Goal: Task Accomplishment & Management: Manage account settings

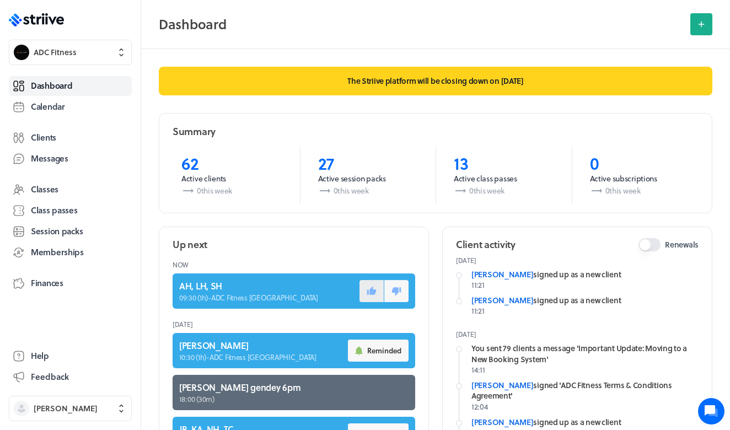
click at [378, 292] on button at bounding box center [372, 291] width 24 height 22
click at [61, 104] on span "Calendar" at bounding box center [48, 107] width 34 height 12
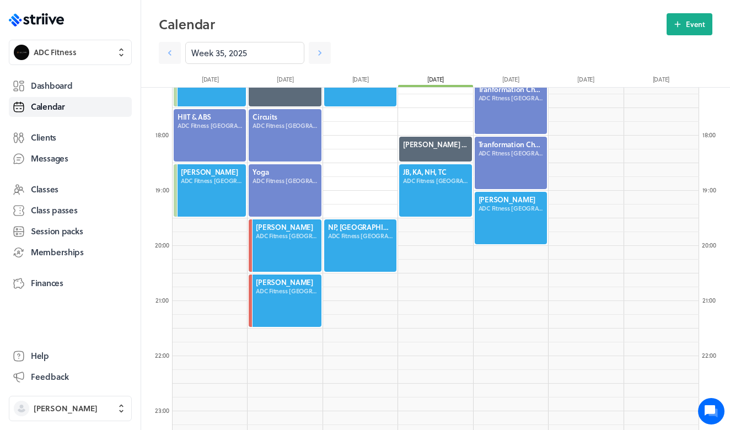
scroll to position [947, 0]
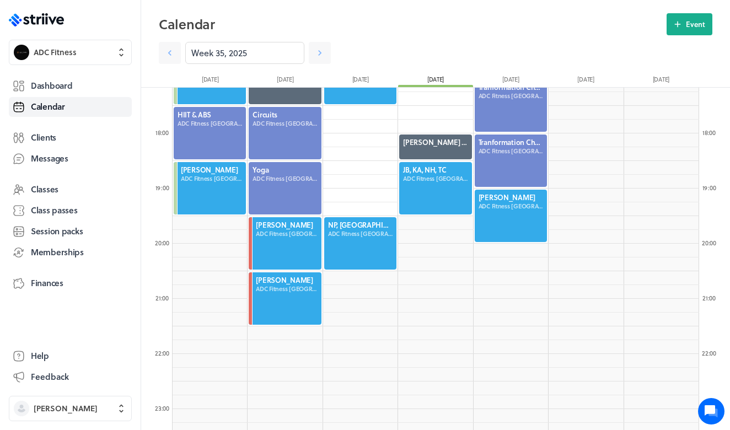
click at [348, 247] on div at bounding box center [360, 243] width 74 height 55
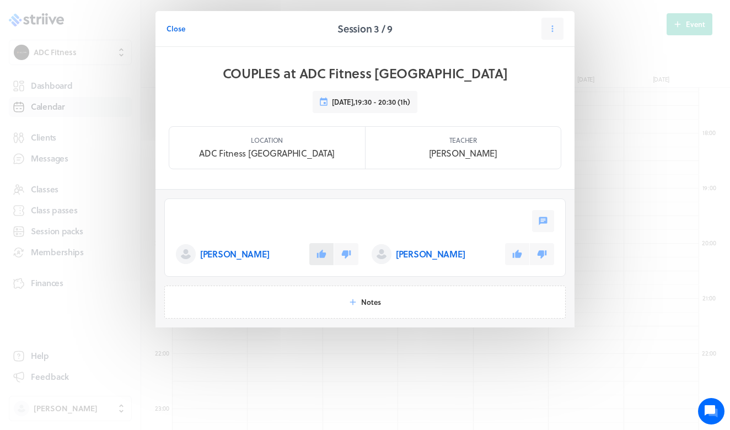
click at [318, 258] on icon at bounding box center [321, 254] width 9 height 8
click at [514, 257] on icon at bounding box center [517, 254] width 9 height 8
click at [169, 28] on span "Close" at bounding box center [176, 29] width 19 height 10
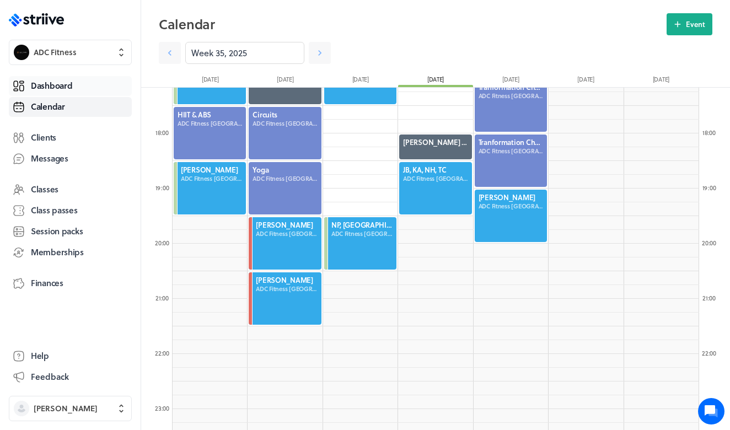
click at [83, 87] on link "Dashboard" at bounding box center [70, 86] width 123 height 20
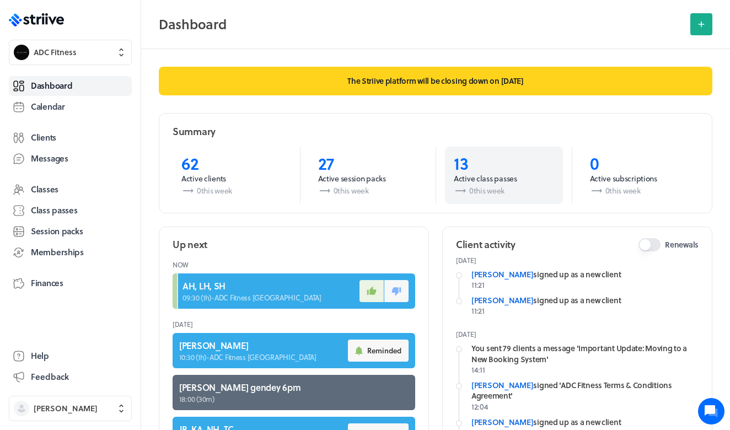
click at [473, 177] on p "Active class passes" at bounding box center [504, 178] width 100 height 11
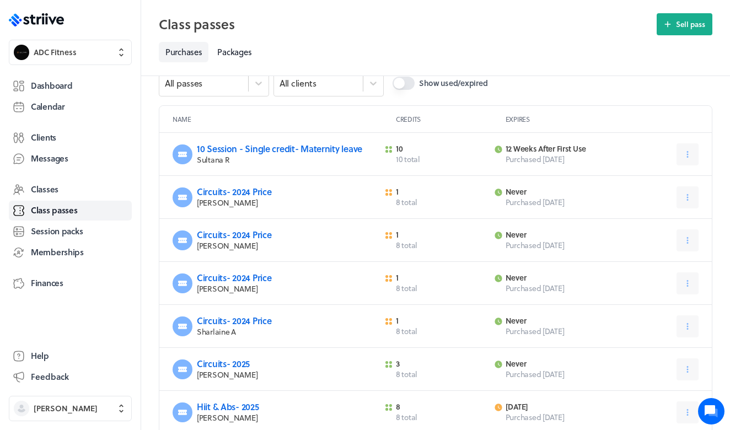
scroll to position [25, 0]
click at [681, 204] on button at bounding box center [688, 196] width 22 height 22
click at [654, 245] on button "Expire now" at bounding box center [660, 244] width 73 height 20
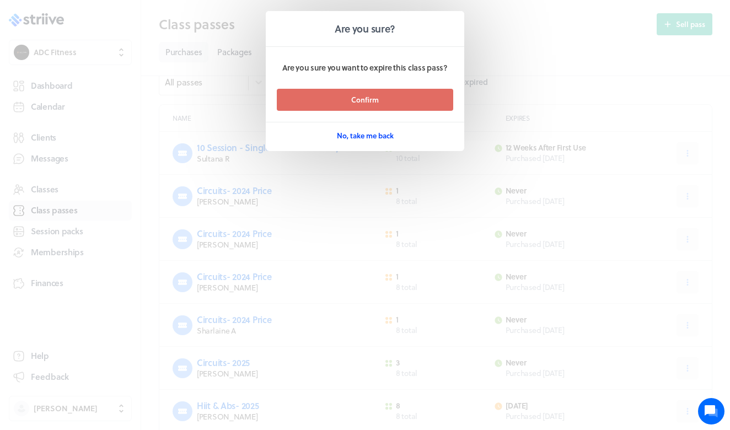
click at [388, 136] on span "No, take me back" at bounding box center [365, 136] width 57 height 10
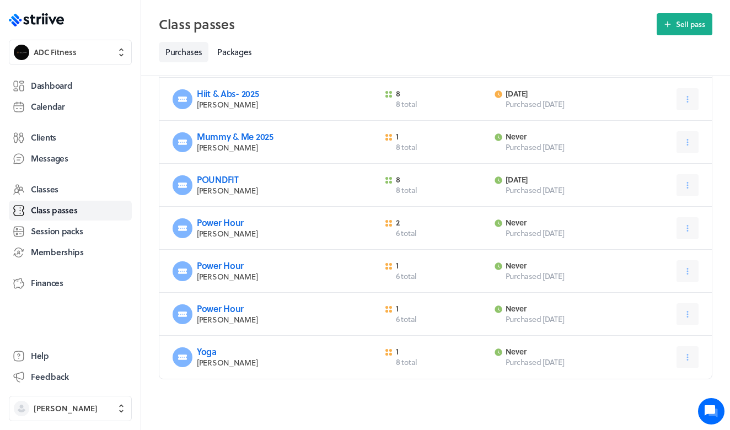
scroll to position [341, 0]
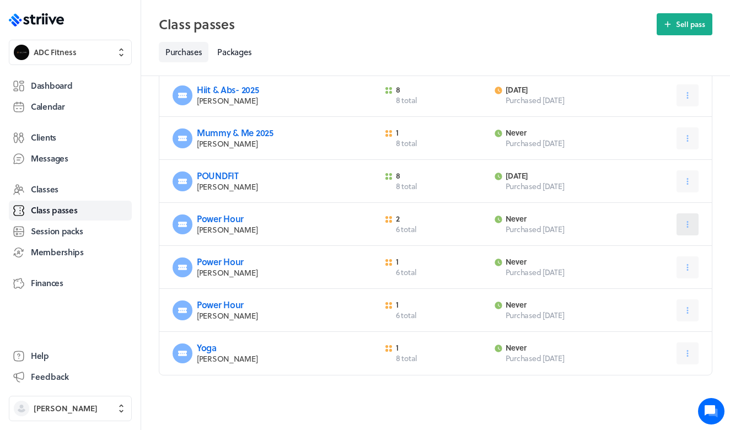
click at [680, 236] on button at bounding box center [688, 224] width 22 height 22
click at [635, 276] on icon at bounding box center [635, 272] width 8 height 8
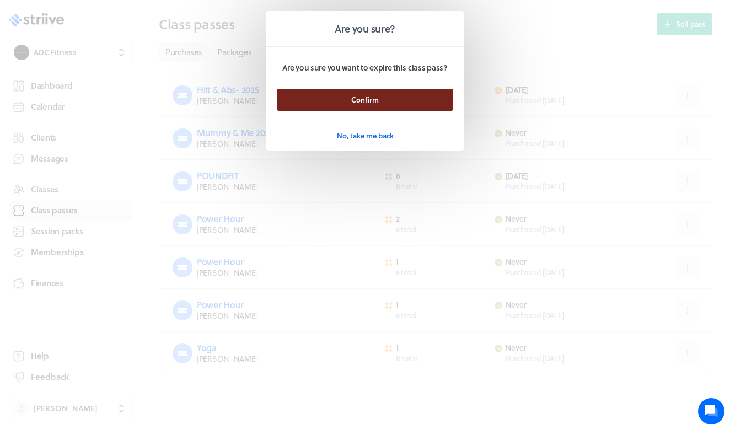
click at [387, 105] on button "Confirm" at bounding box center [365, 100] width 177 height 22
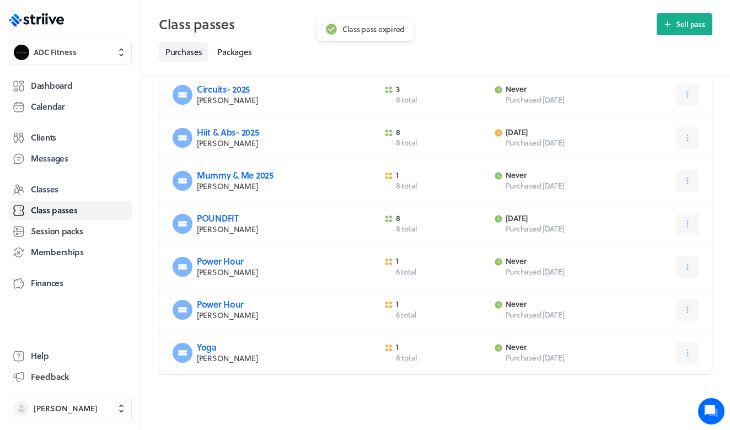
scroll to position [306, 0]
click at [675, 311] on div "Power Hour [PERSON_NAME] M 1 credit 6 total Expires never Purchased [DATE]" at bounding box center [435, 310] width 553 height 43
click at [684, 311] on icon at bounding box center [688, 310] width 10 height 10
click at [639, 357] on icon at bounding box center [634, 357] width 10 height 10
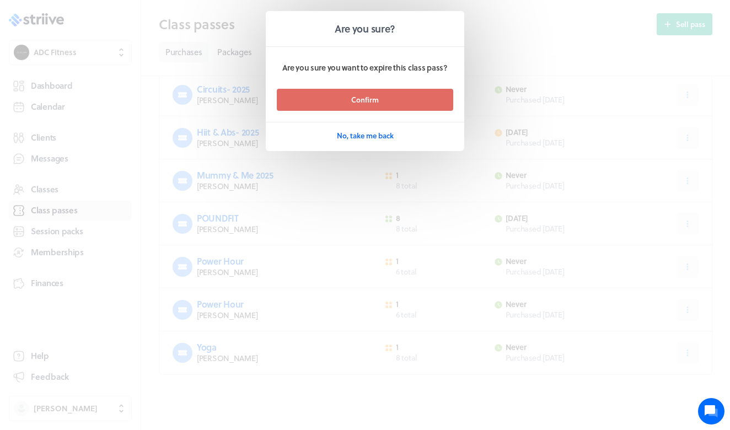
click at [405, 110] on footer "Confirm No, take me back" at bounding box center [365, 118] width 199 height 58
click at [391, 133] on span "No, take me back" at bounding box center [365, 136] width 57 height 10
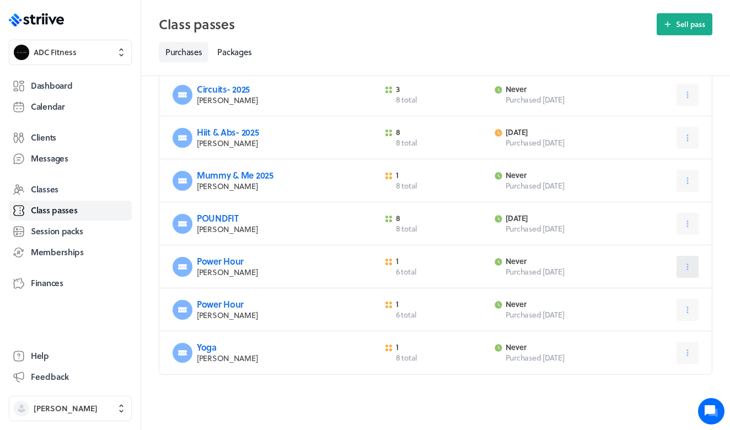
click at [679, 264] on button at bounding box center [688, 267] width 22 height 22
click at [633, 308] on button "Expire now" at bounding box center [660, 315] width 73 height 20
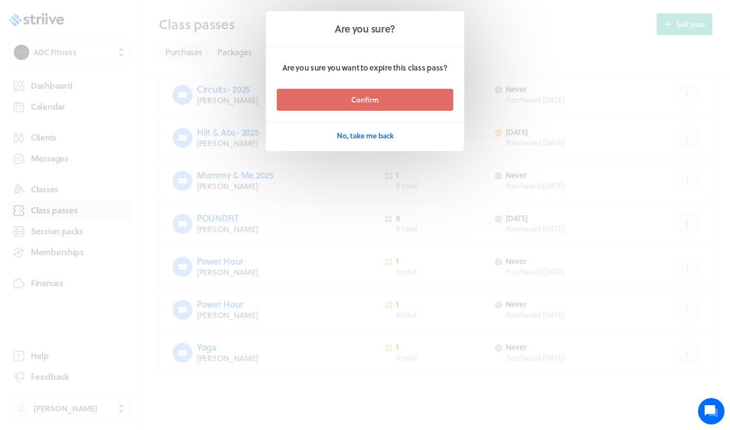
click at [437, 110] on footer "Confirm No, take me back" at bounding box center [365, 118] width 199 height 58
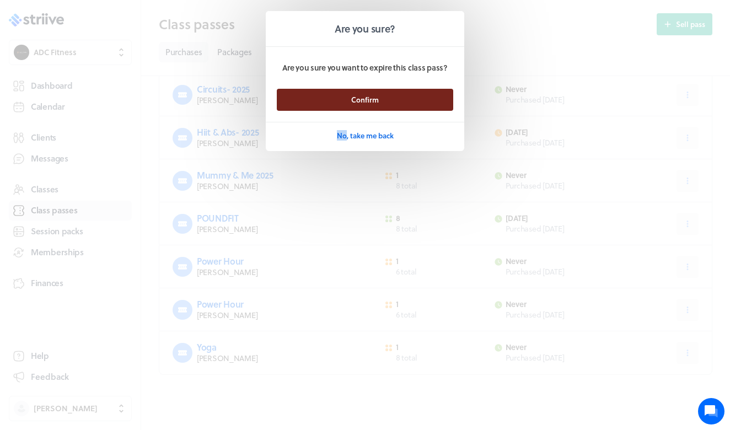
click at [436, 104] on button "Confirm" at bounding box center [365, 100] width 177 height 22
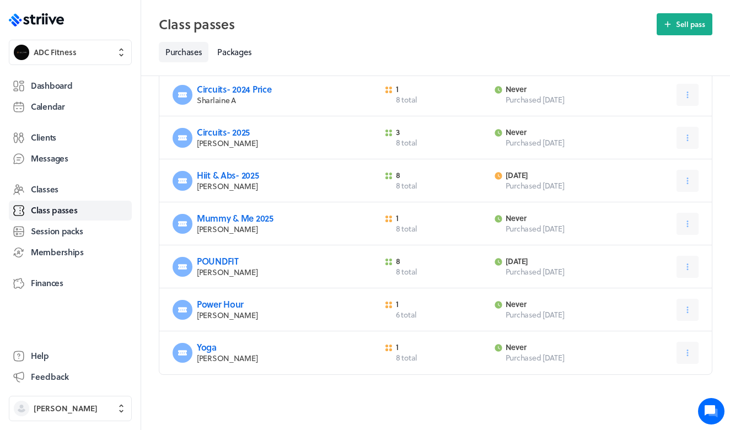
scroll to position [263, 0]
click at [682, 218] on button at bounding box center [688, 224] width 22 height 22
click at [658, 272] on span "Expire now" at bounding box center [662, 271] width 38 height 10
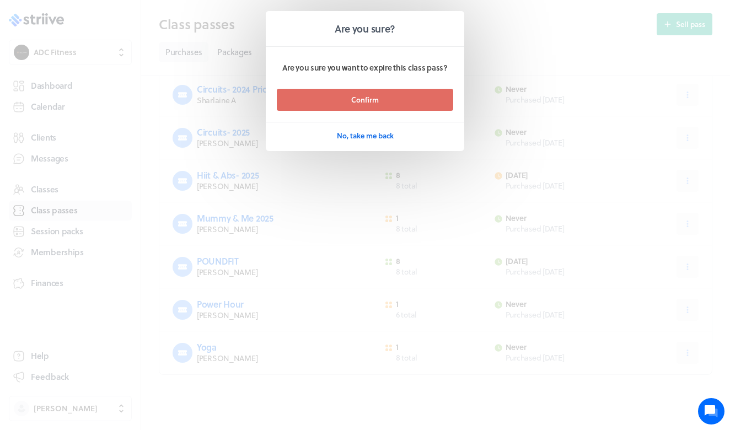
click at [439, 110] on footer "Confirm No, take me back" at bounding box center [365, 118] width 199 height 58
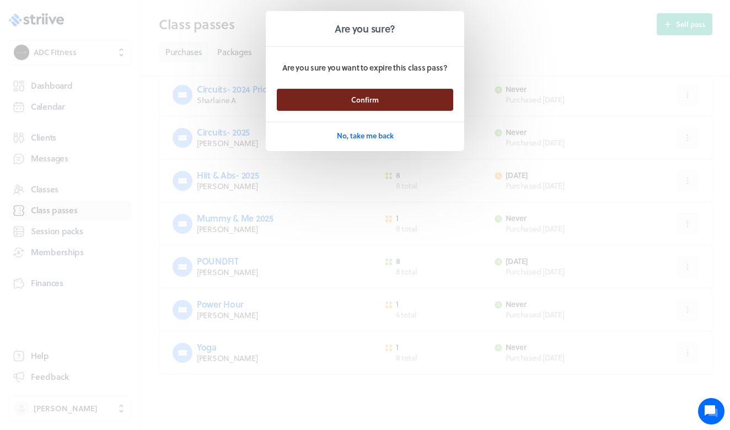
click at [434, 100] on button "Confirm" at bounding box center [365, 100] width 177 height 22
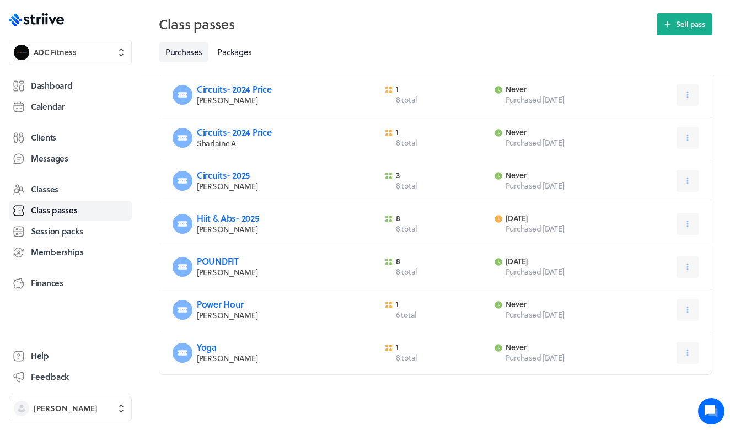
scroll to position [217, 0]
click at [70, 85] on span "Dashboard" at bounding box center [51, 86] width 41 height 12
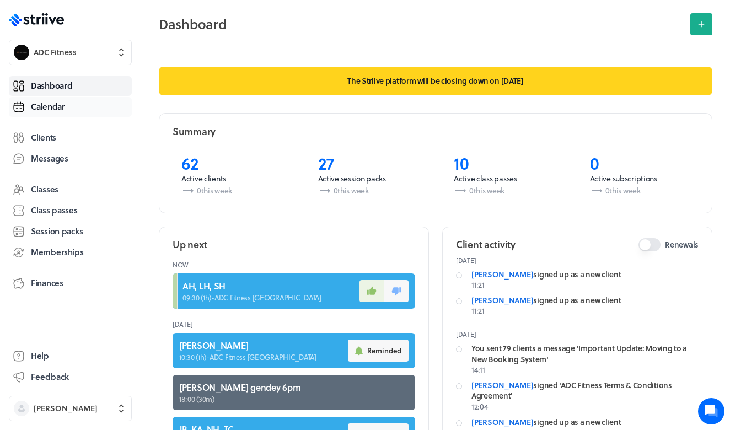
click at [57, 108] on span "Calendar" at bounding box center [48, 107] width 34 height 12
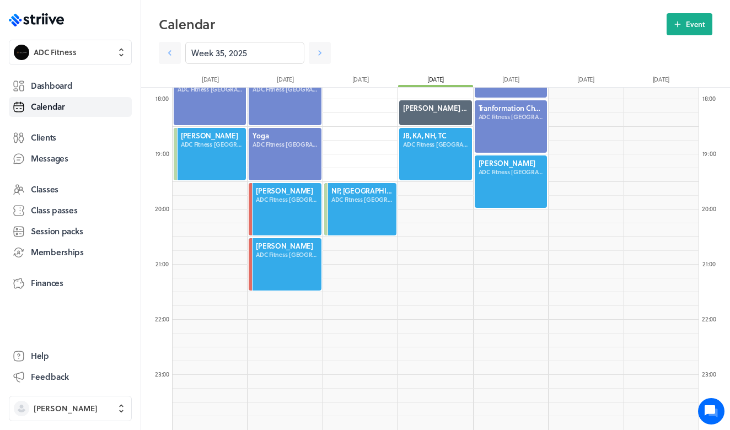
scroll to position [981, 0]
click at [429, 157] on div at bounding box center [435, 154] width 74 height 55
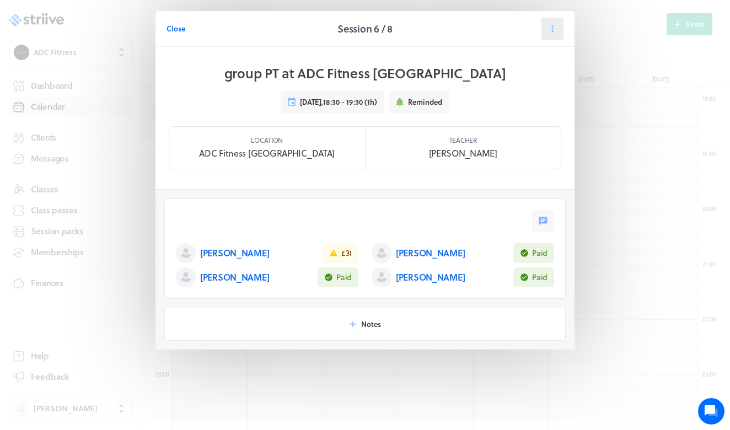
click at [554, 28] on icon at bounding box center [553, 29] width 10 height 10
click at [517, 99] on span "Cancel" at bounding box center [519, 96] width 23 height 10
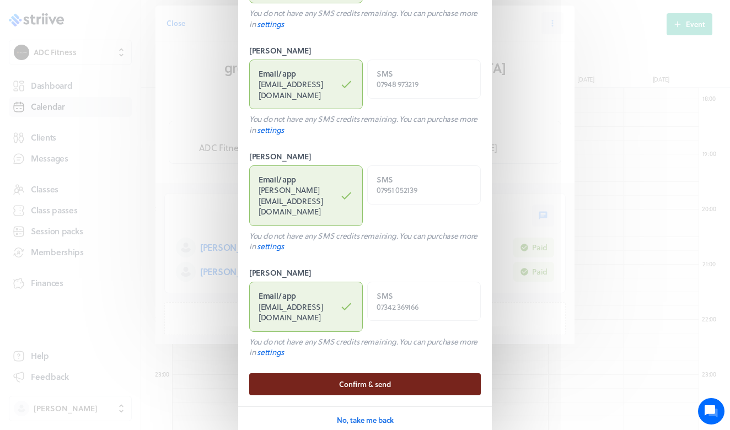
scroll to position [234, 0]
click at [401, 374] on button "Confirm & send" at bounding box center [365, 385] width 232 height 22
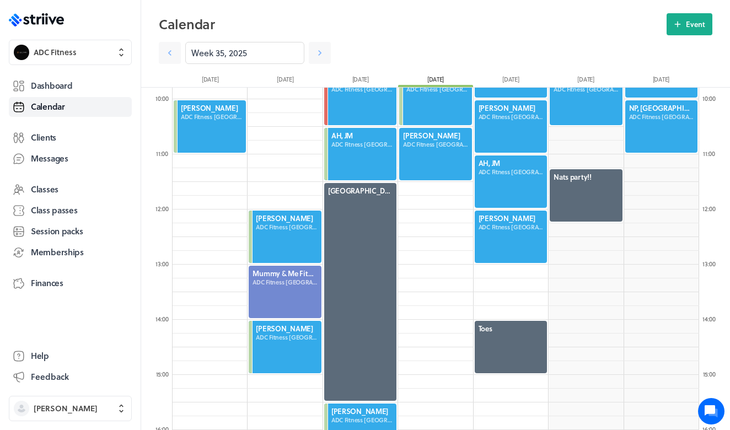
scroll to position [474, 0]
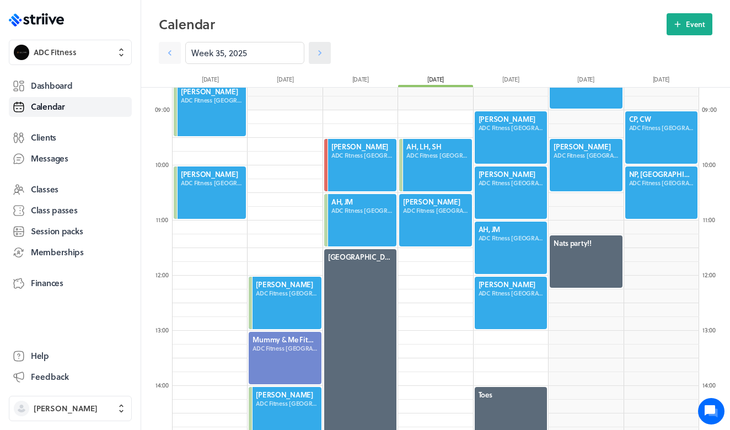
click at [317, 55] on icon at bounding box center [319, 52] width 11 height 11
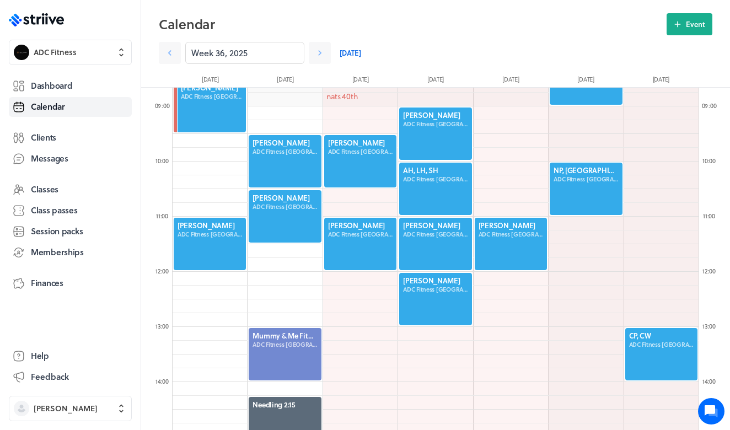
scroll to position [476, 0]
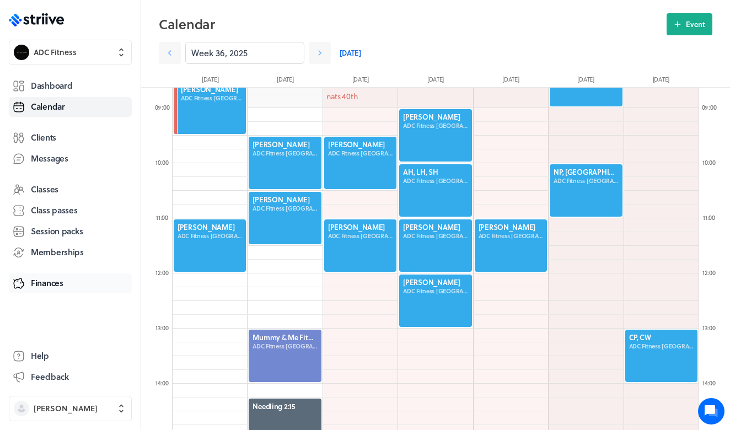
click at [47, 289] on span "Finances" at bounding box center [47, 283] width 33 height 12
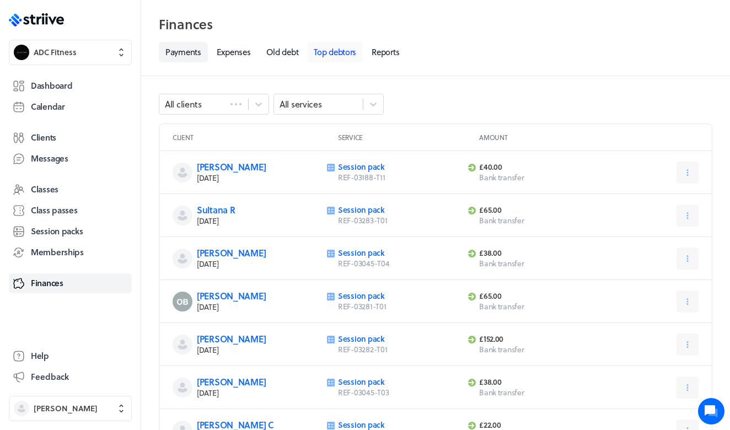
click at [339, 56] on link "Top debtors" at bounding box center [335, 52] width 56 height 20
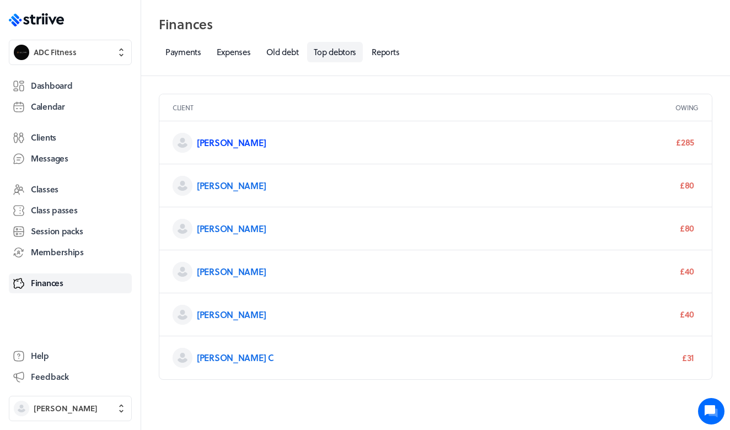
click at [210, 143] on link "[PERSON_NAME]" at bounding box center [231, 142] width 69 height 13
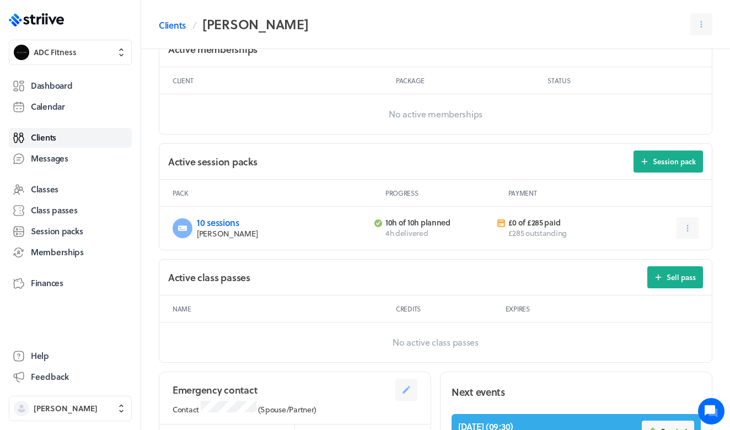
scroll to position [375, 0]
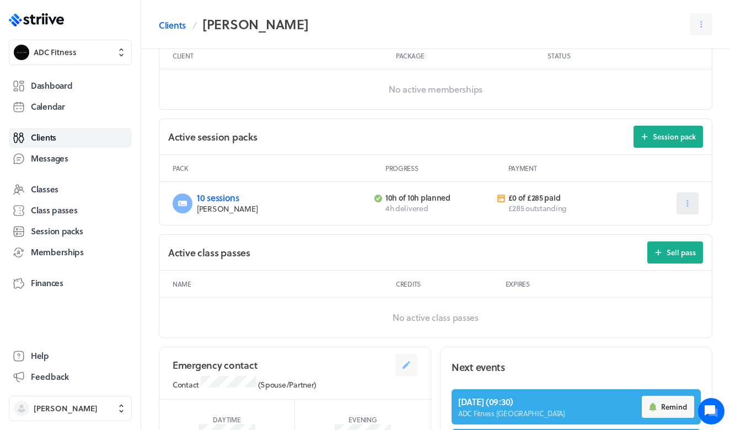
click at [682, 206] on button at bounding box center [688, 204] width 22 height 22
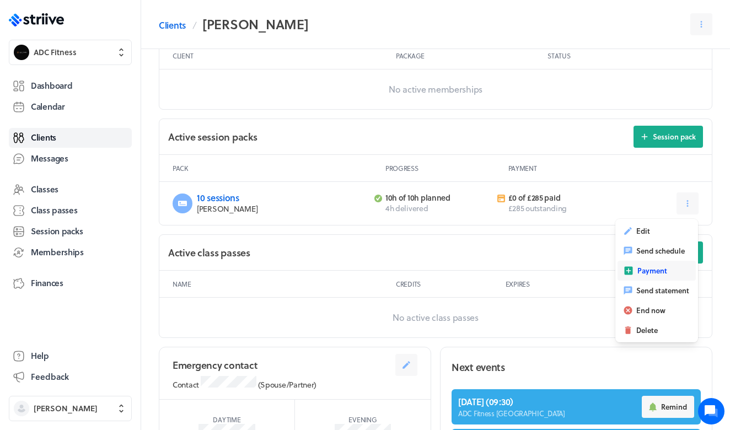
click at [651, 271] on span "Payment" at bounding box center [653, 271] width 30 height 10
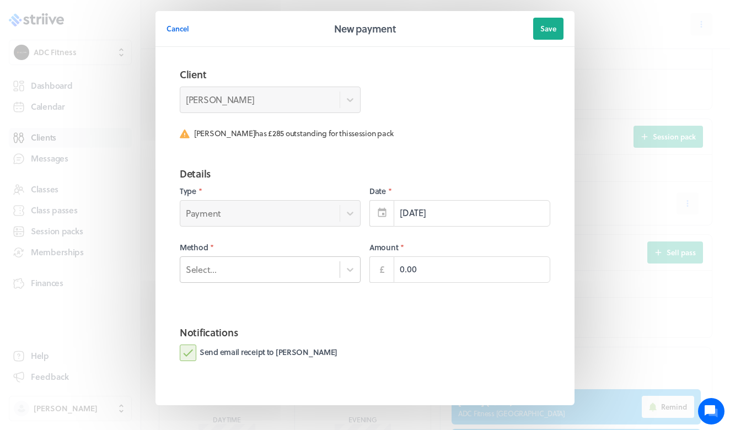
click at [254, 262] on div "Select..." at bounding box center [259, 269] width 159 height 14
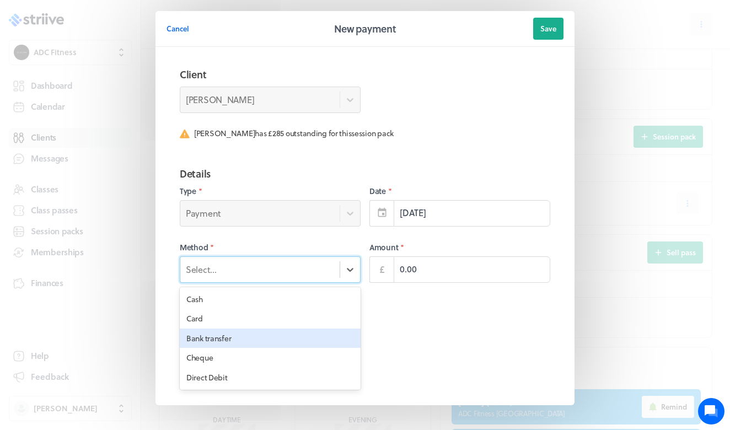
click at [241, 336] on div "Bank transfer" at bounding box center [270, 339] width 181 height 20
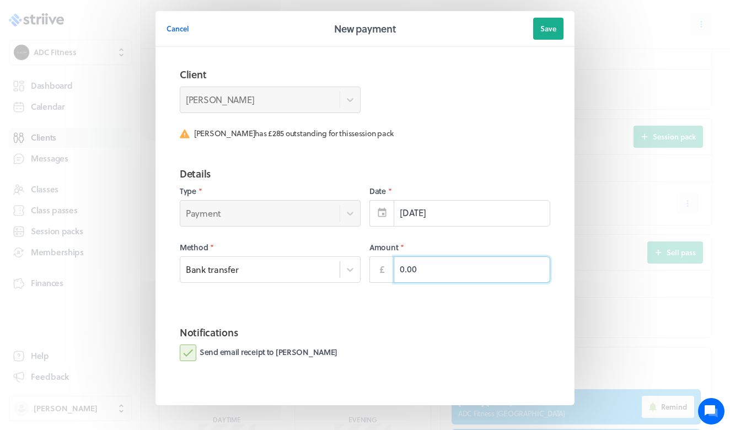
drag, startPoint x: 404, startPoint y: 271, endPoint x: 394, endPoint y: 269, distance: 9.8
click at [394, 269] on input "0.00" at bounding box center [472, 270] width 157 height 26
type input "285.00"
click at [540, 36] on button "Save" at bounding box center [548, 29] width 30 height 22
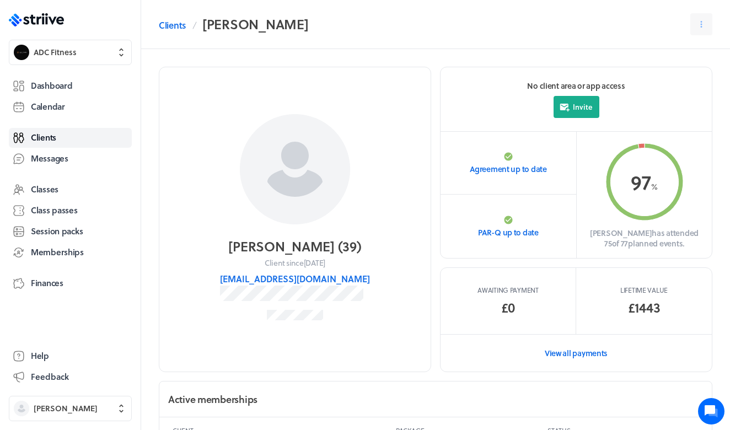
scroll to position [0, 0]
click at [65, 276] on link "Finances" at bounding box center [70, 284] width 123 height 20
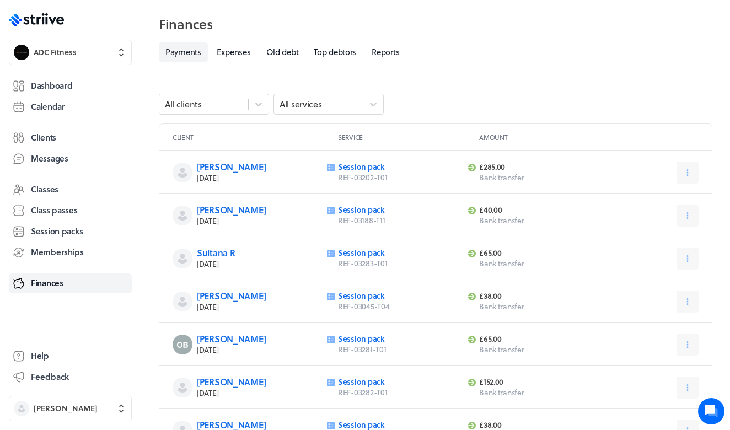
click at [340, 64] on header "Finances Select a tab Payments Expenses Old debt Top debtors Reports Payments E…" at bounding box center [435, 38] width 589 height 76
click at [340, 54] on link "Top debtors" at bounding box center [335, 52] width 56 height 20
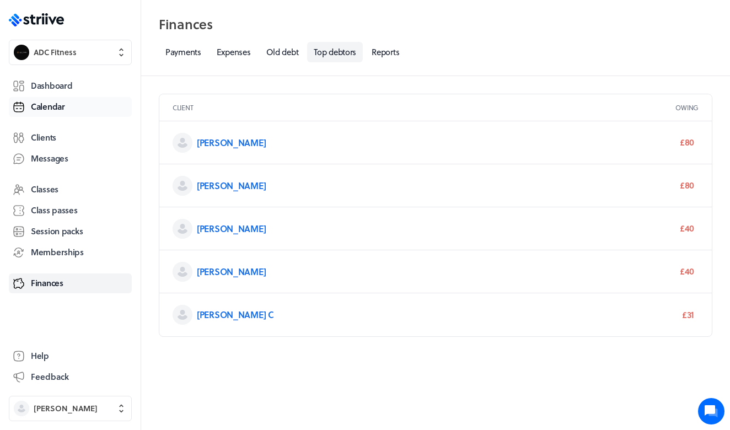
click at [60, 107] on span "Calendar" at bounding box center [48, 107] width 34 height 12
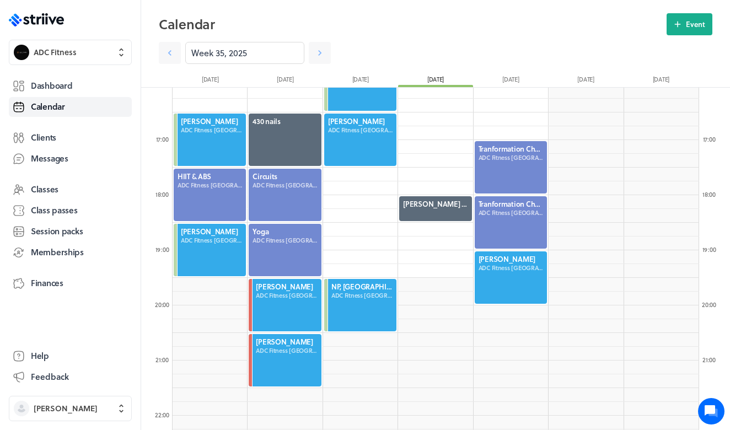
scroll to position [904, 0]
